Goal: Register for event/course

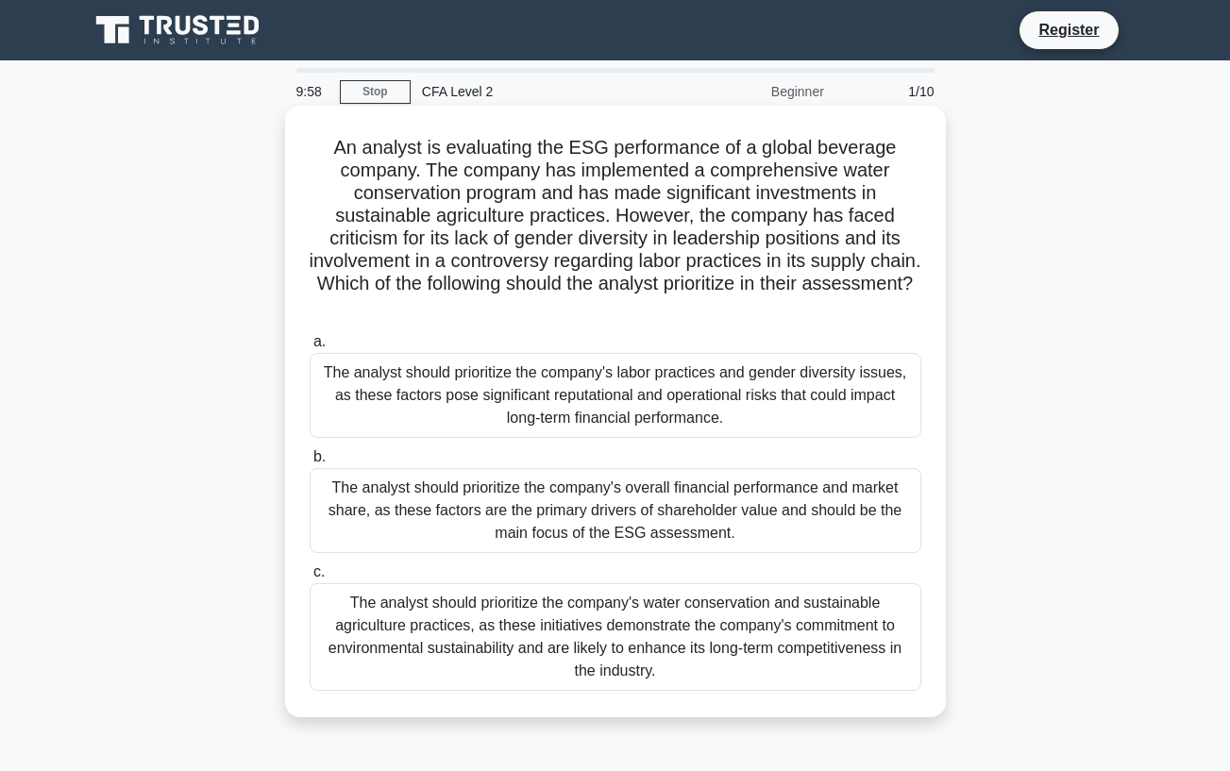
click at [573, 322] on div "An analyst is evaluating the ESG performance of a global beverage company. The …" at bounding box center [616, 411] width 646 height 597
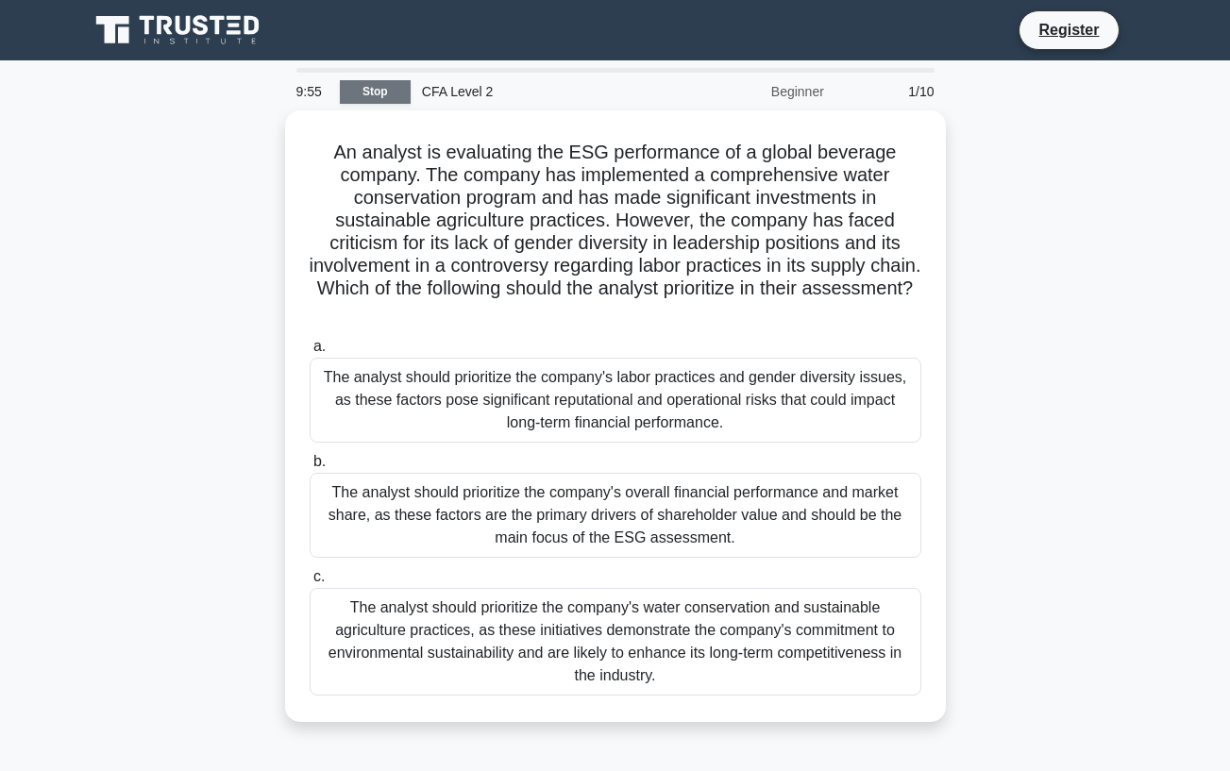
click at [358, 92] on link "Stop" at bounding box center [375, 92] width 71 height 24
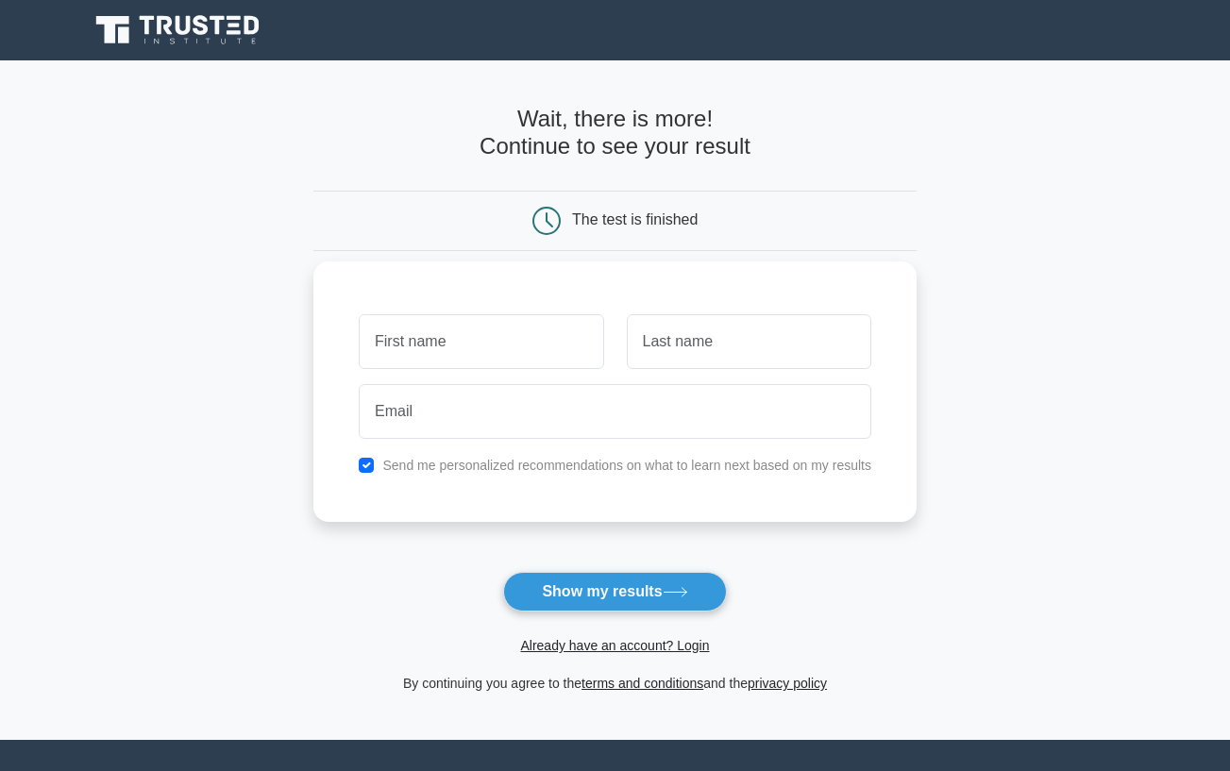
click at [490, 309] on div at bounding box center [480, 342] width 267 height 70
click at [485, 342] on input "text" at bounding box center [481, 341] width 244 height 55
